Goal: Task Accomplishment & Management: Manage account settings

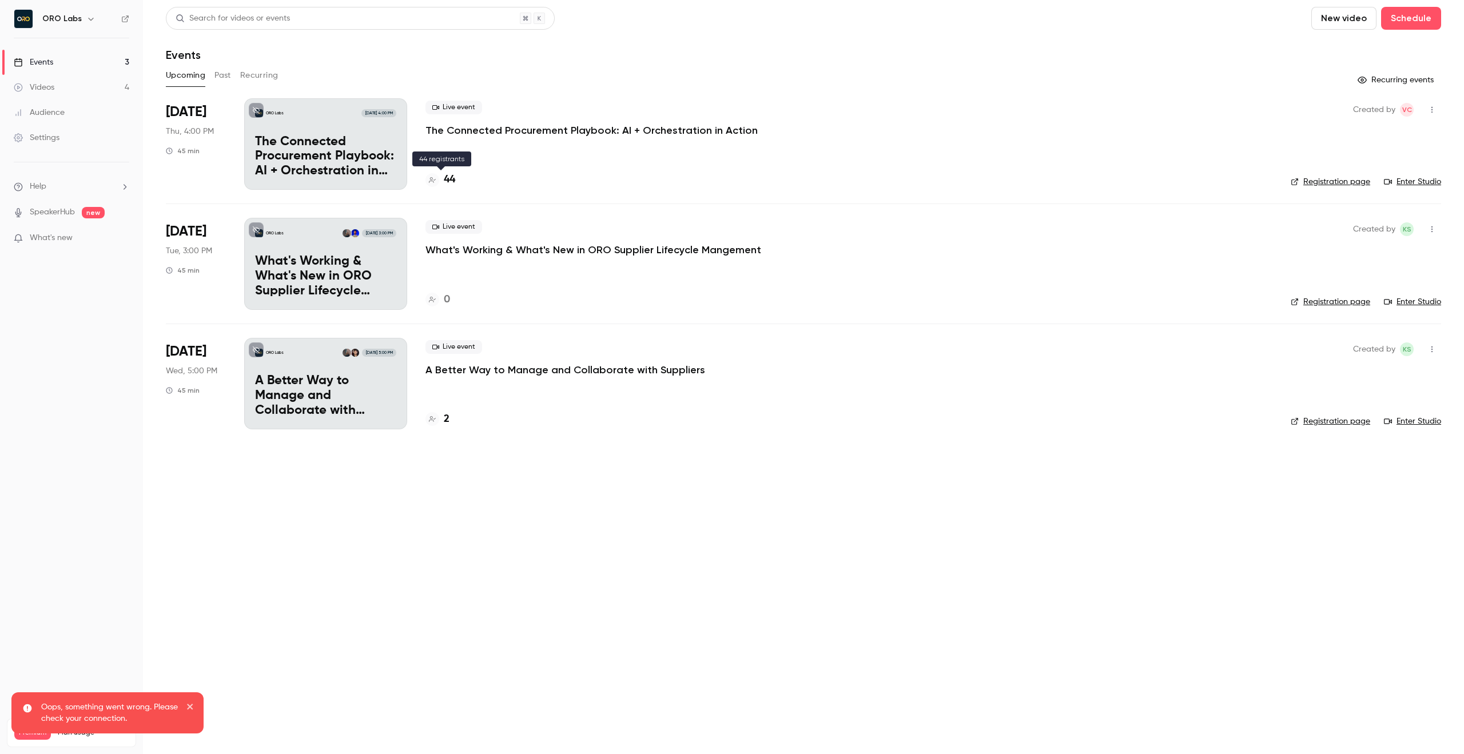
click at [451, 175] on h4 "44" at bounding box center [449, 179] width 11 height 15
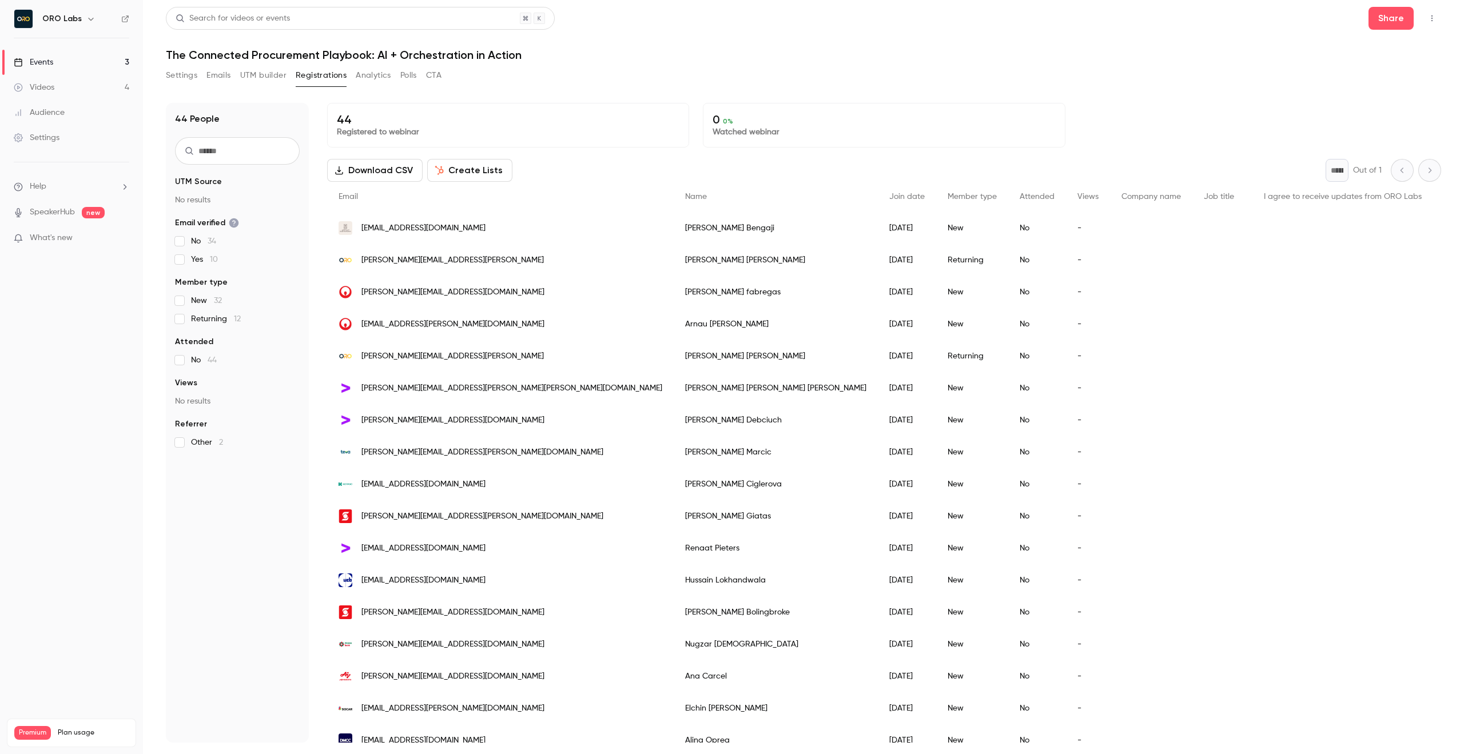
click at [177, 78] on button "Settings" at bounding box center [181, 75] width 31 height 18
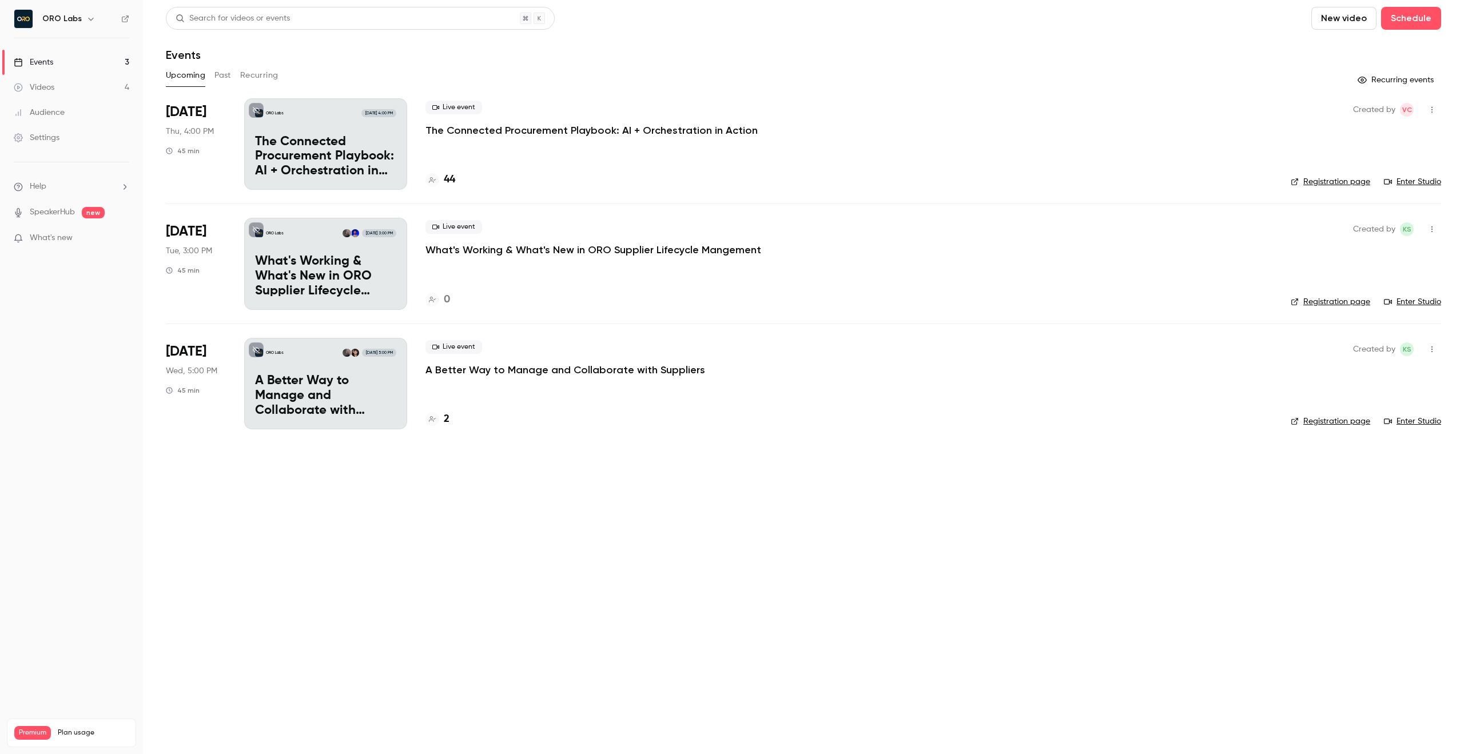
click at [1349, 178] on link "Registration page" at bounding box center [1330, 181] width 79 height 11
